Goal: Find specific page/section: Find specific page/section

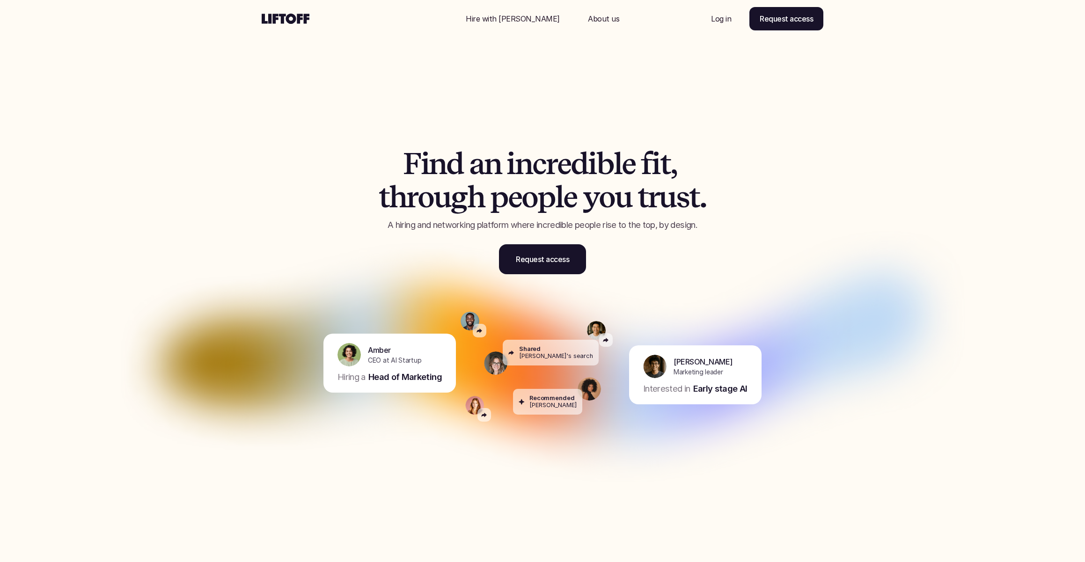
click at [726, 17] on p "Log in" at bounding box center [721, 18] width 20 height 11
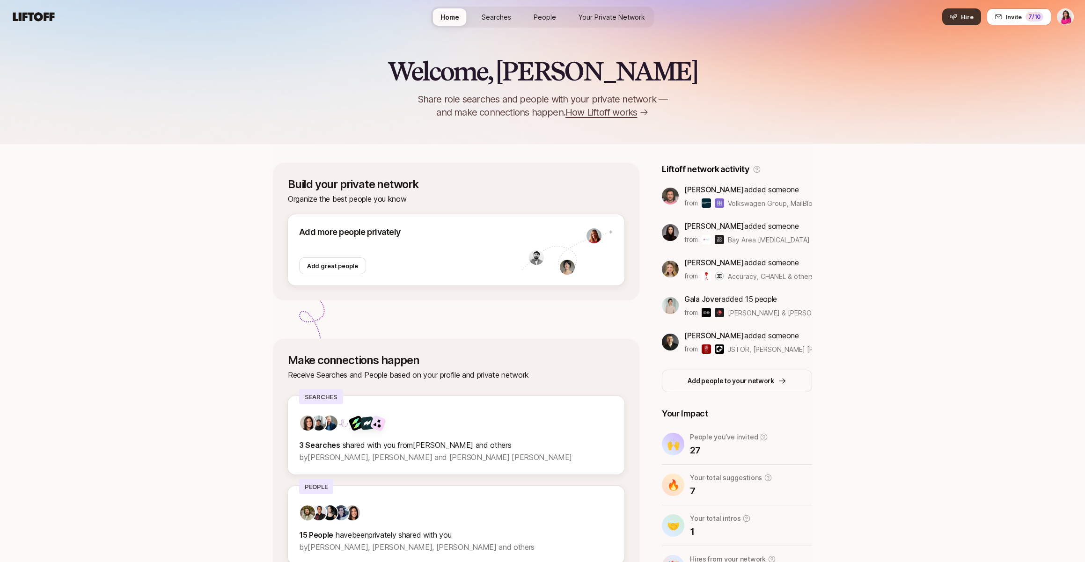
click at [953, 18] on icon at bounding box center [953, 16] width 7 height 7
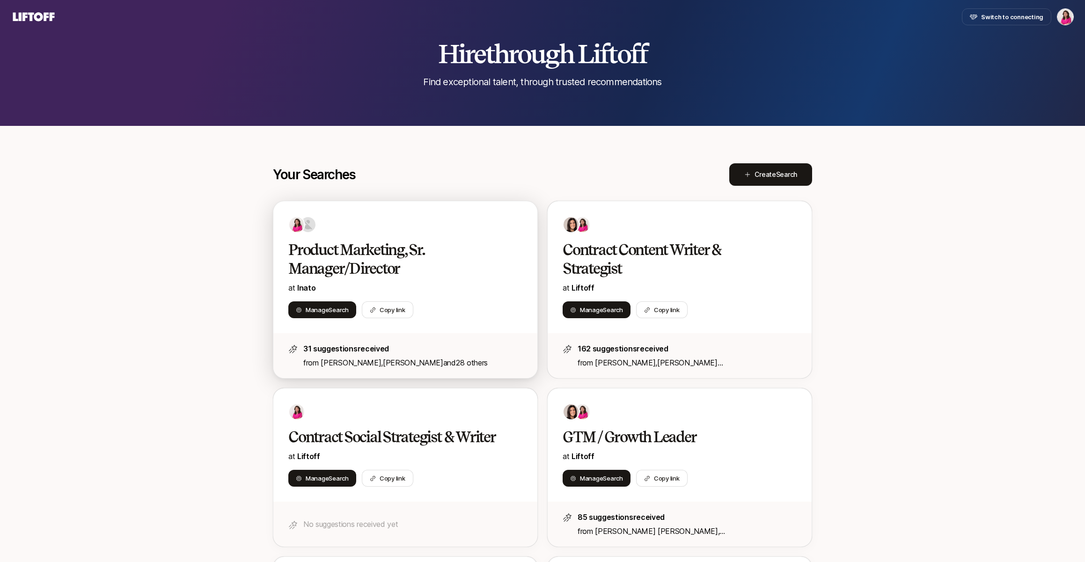
scroll to position [18, 0]
click at [501, 257] on h2 "Product Marketing, Sr. Manager/Director" at bounding box center [395, 258] width 214 height 37
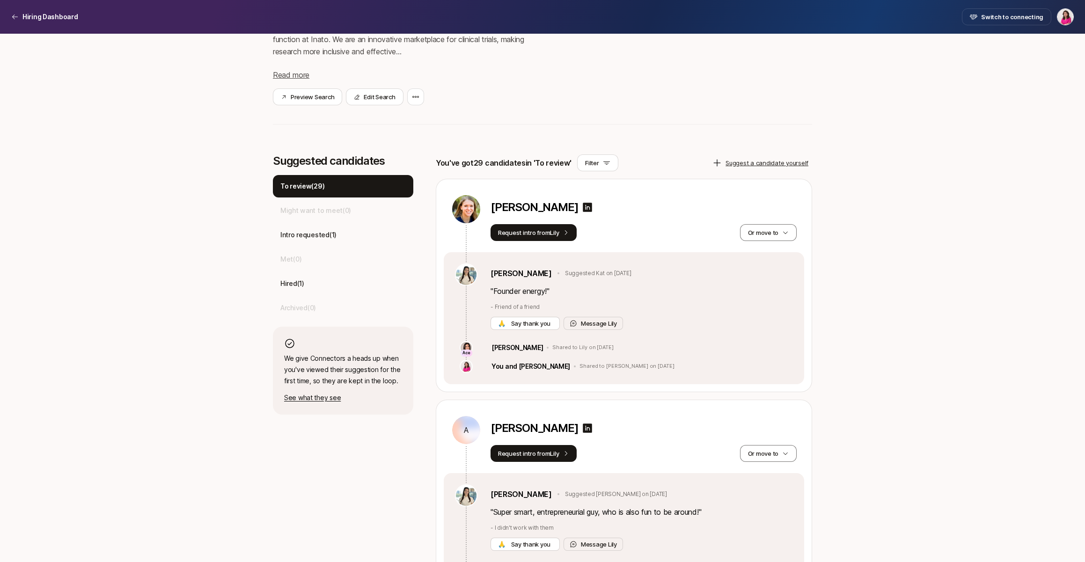
scroll to position [112, 0]
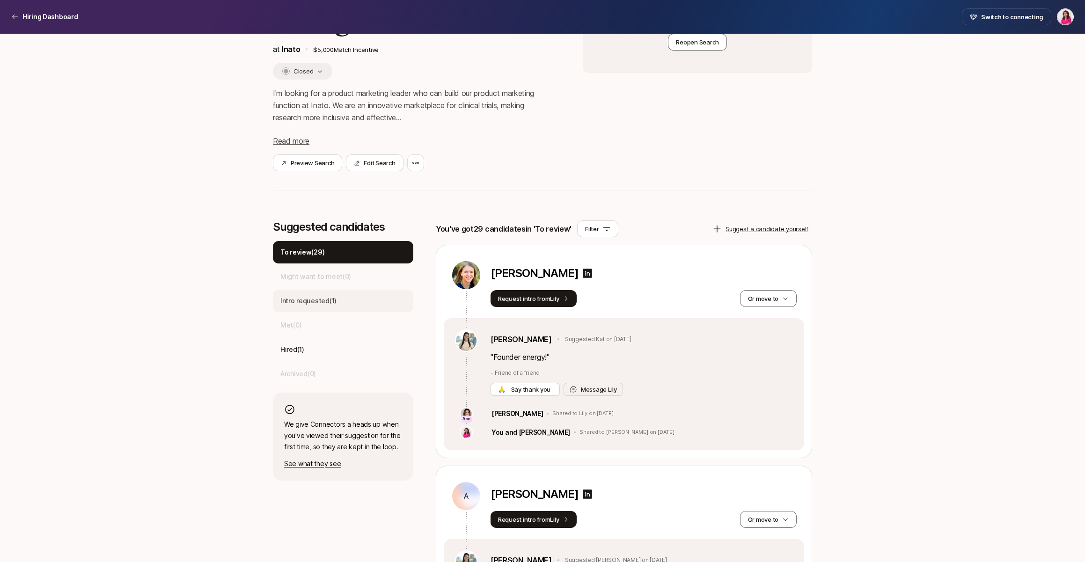
click at [373, 305] on div "Intro requested ( 1 )" at bounding box center [343, 301] width 140 height 22
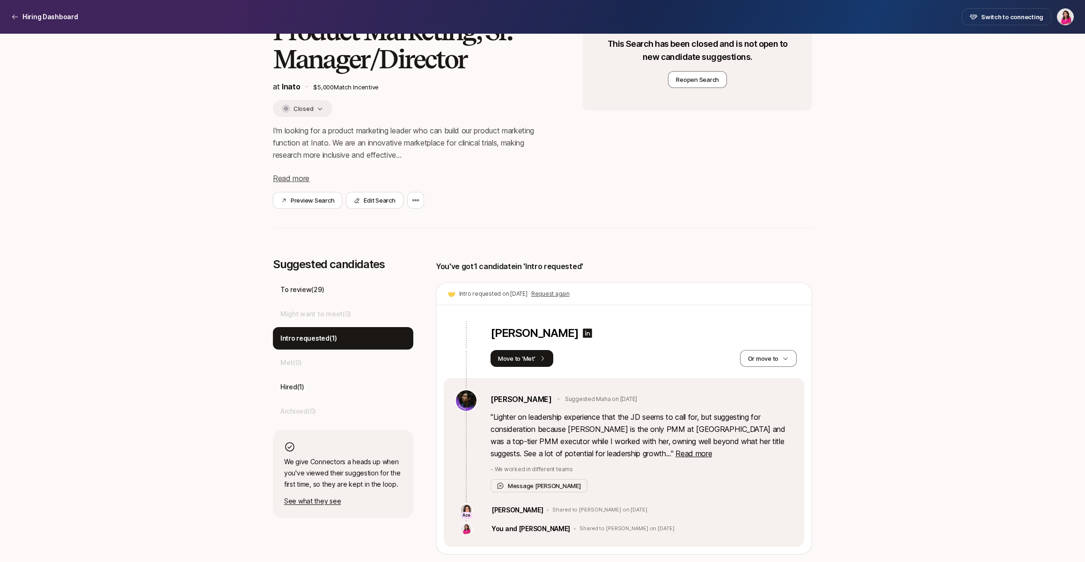
scroll to position [75, 0]
click at [345, 378] on div "Hired ( 1 )" at bounding box center [343, 387] width 140 height 22
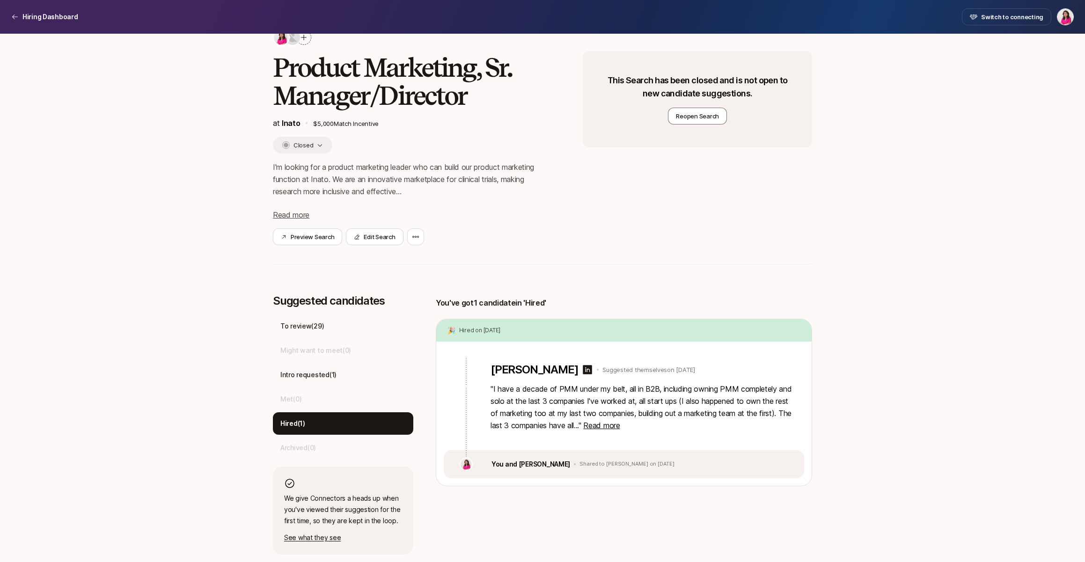
scroll to position [38, 0]
click at [334, 326] on div "To review ( 29 )" at bounding box center [343, 326] width 140 height 22
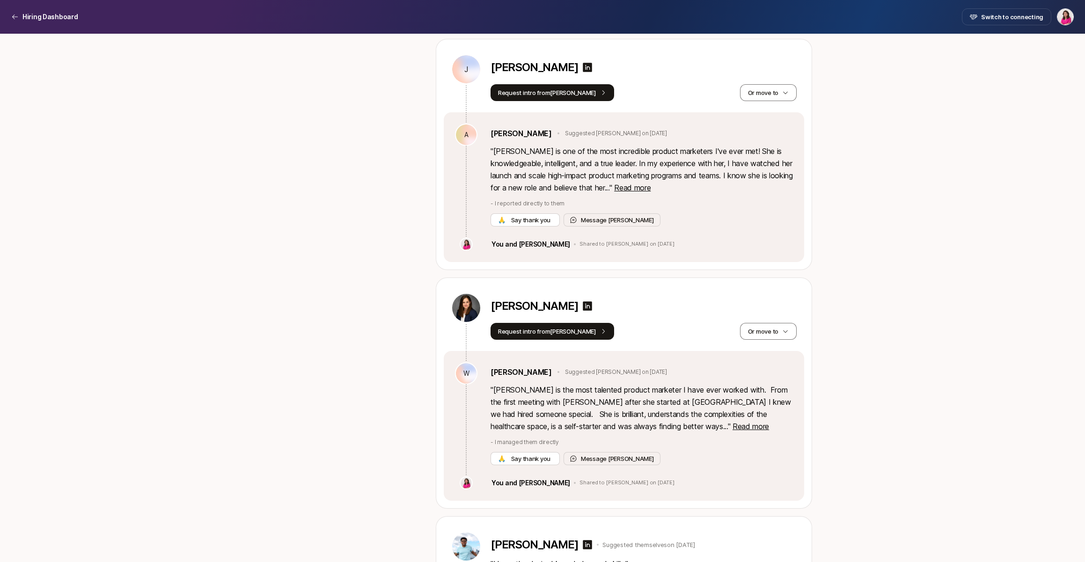
scroll to position [1898, 0]
click at [650, 433] on p "" Jaclyn is the most talented product marketer I have ever worked with. From th…" at bounding box center [642, 409] width 302 height 49
click at [733, 428] on span "Read more" at bounding box center [751, 427] width 37 height 9
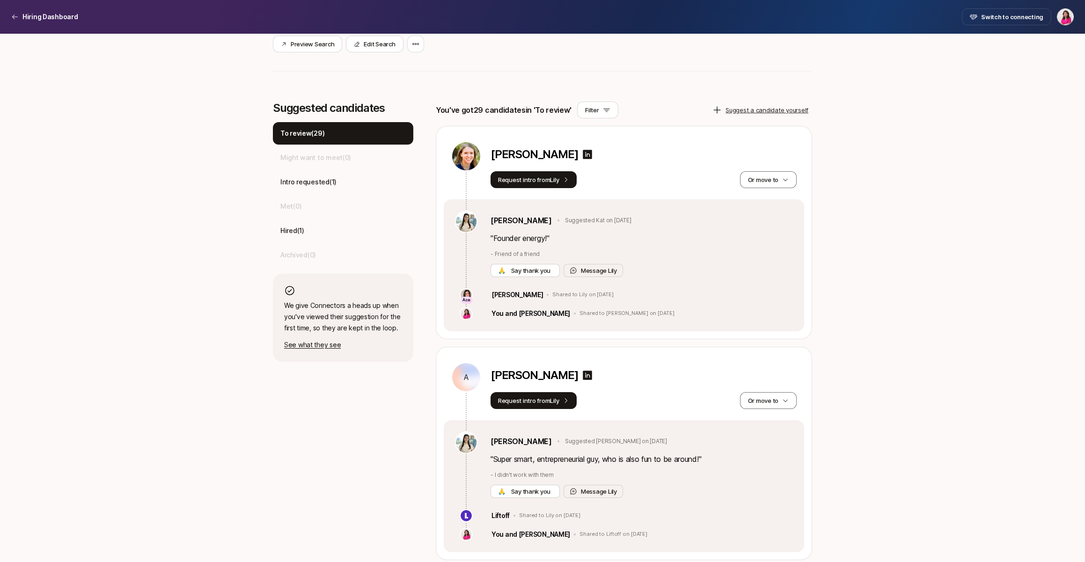
scroll to position [234, 0]
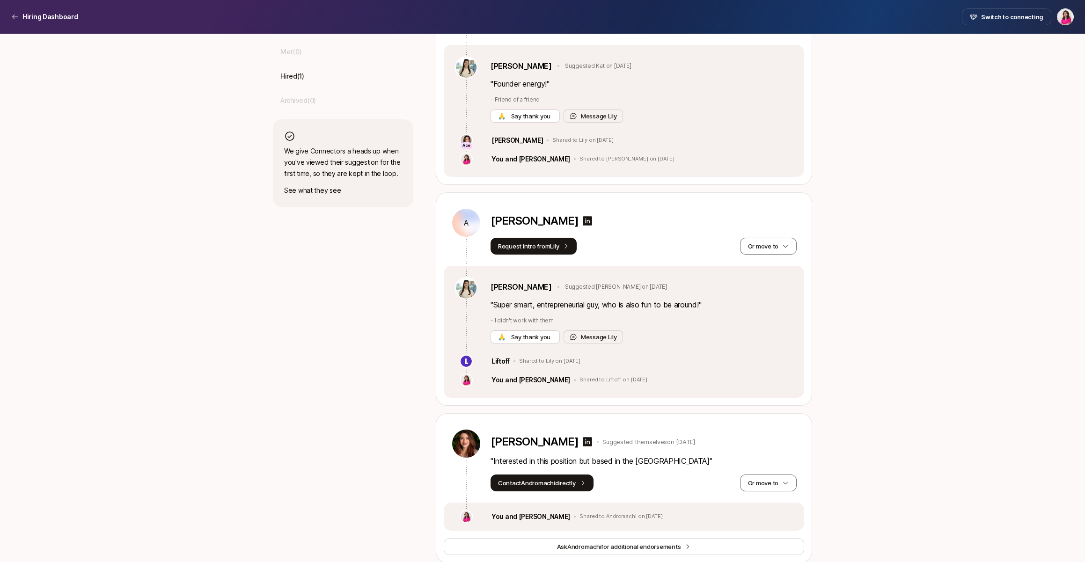
scroll to position [293, 0]
